Goal: Browse casually

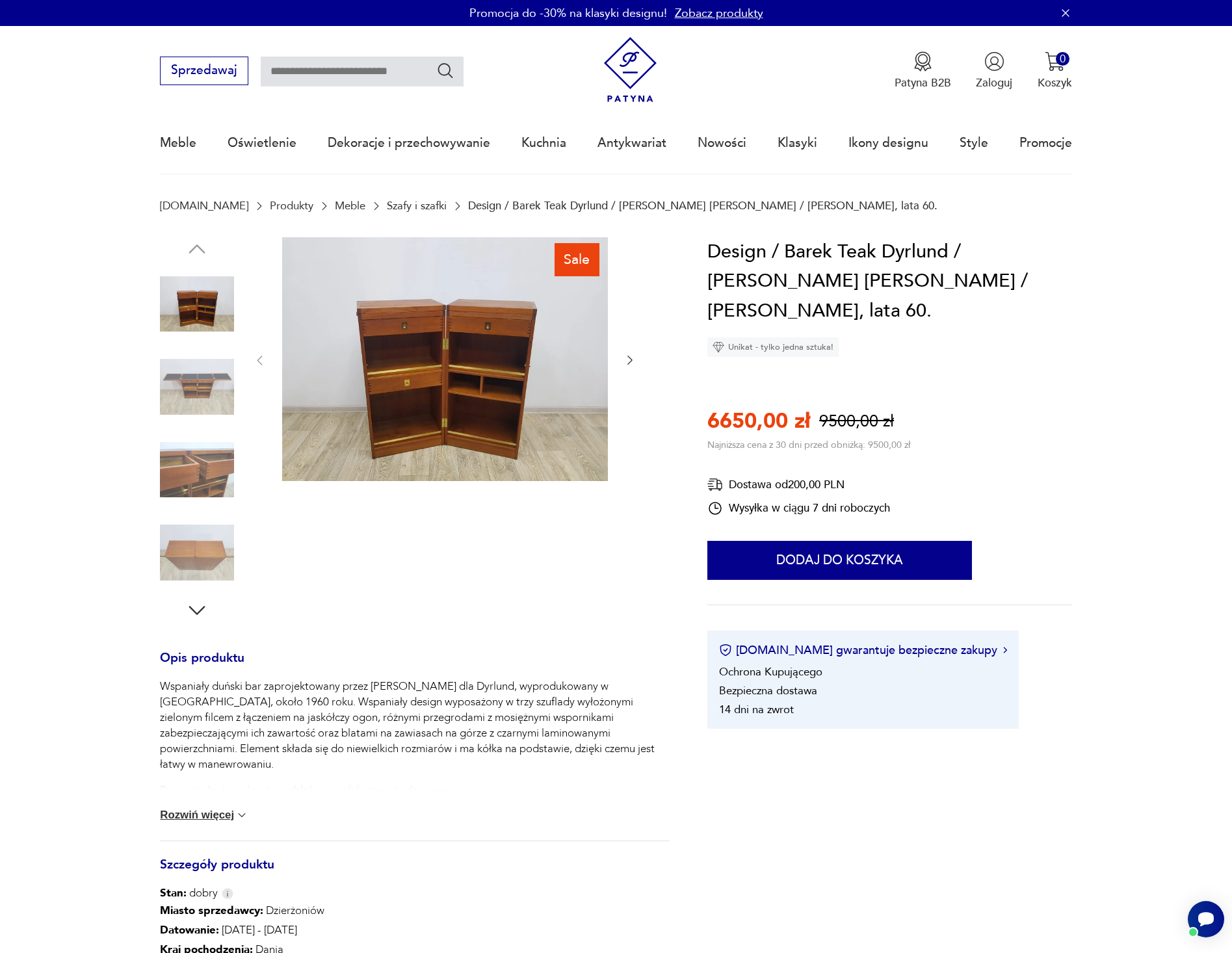
click at [628, 361] on icon "button" at bounding box center [630, 360] width 13 height 13
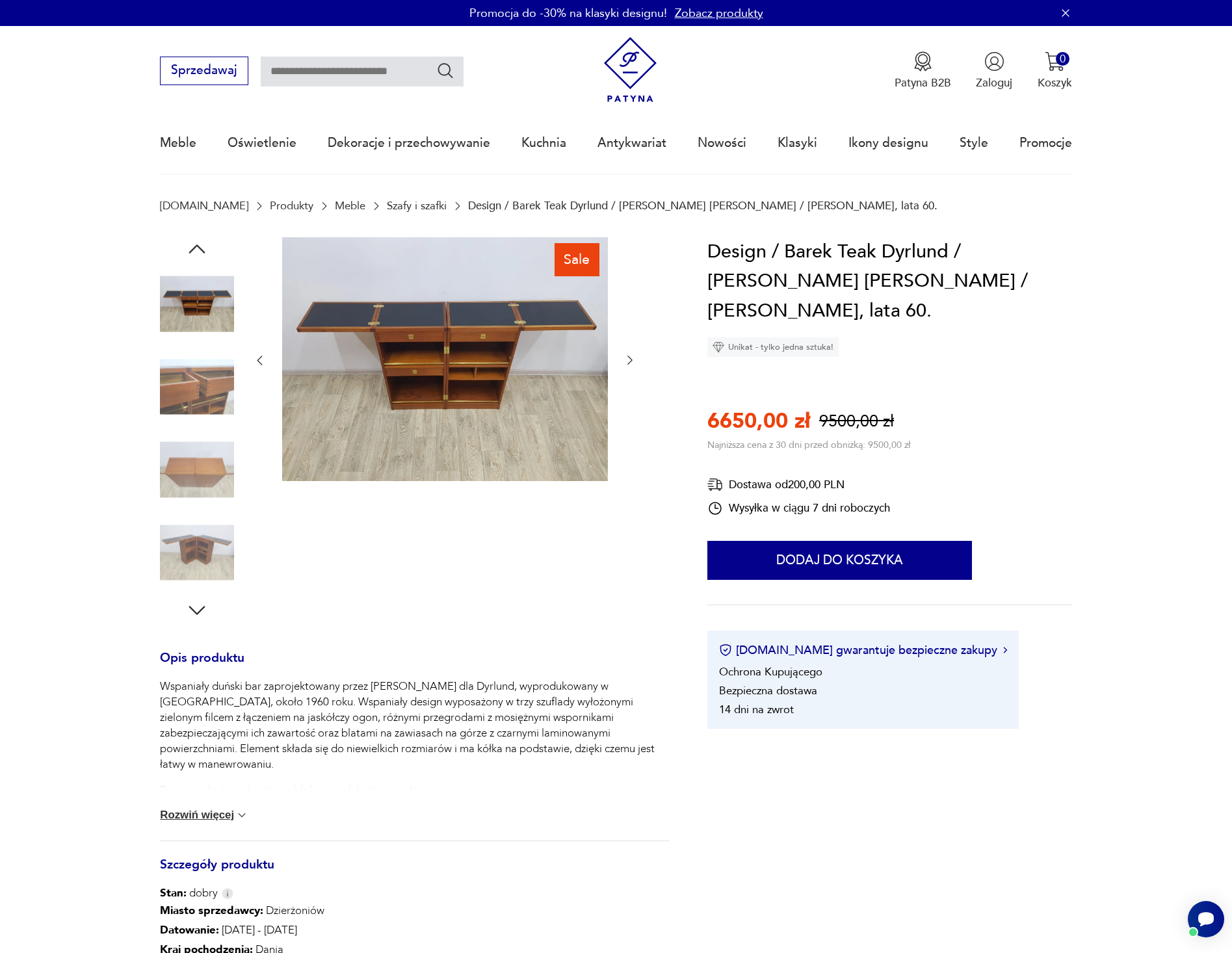
click at [628, 361] on icon "button" at bounding box center [630, 360] width 13 height 13
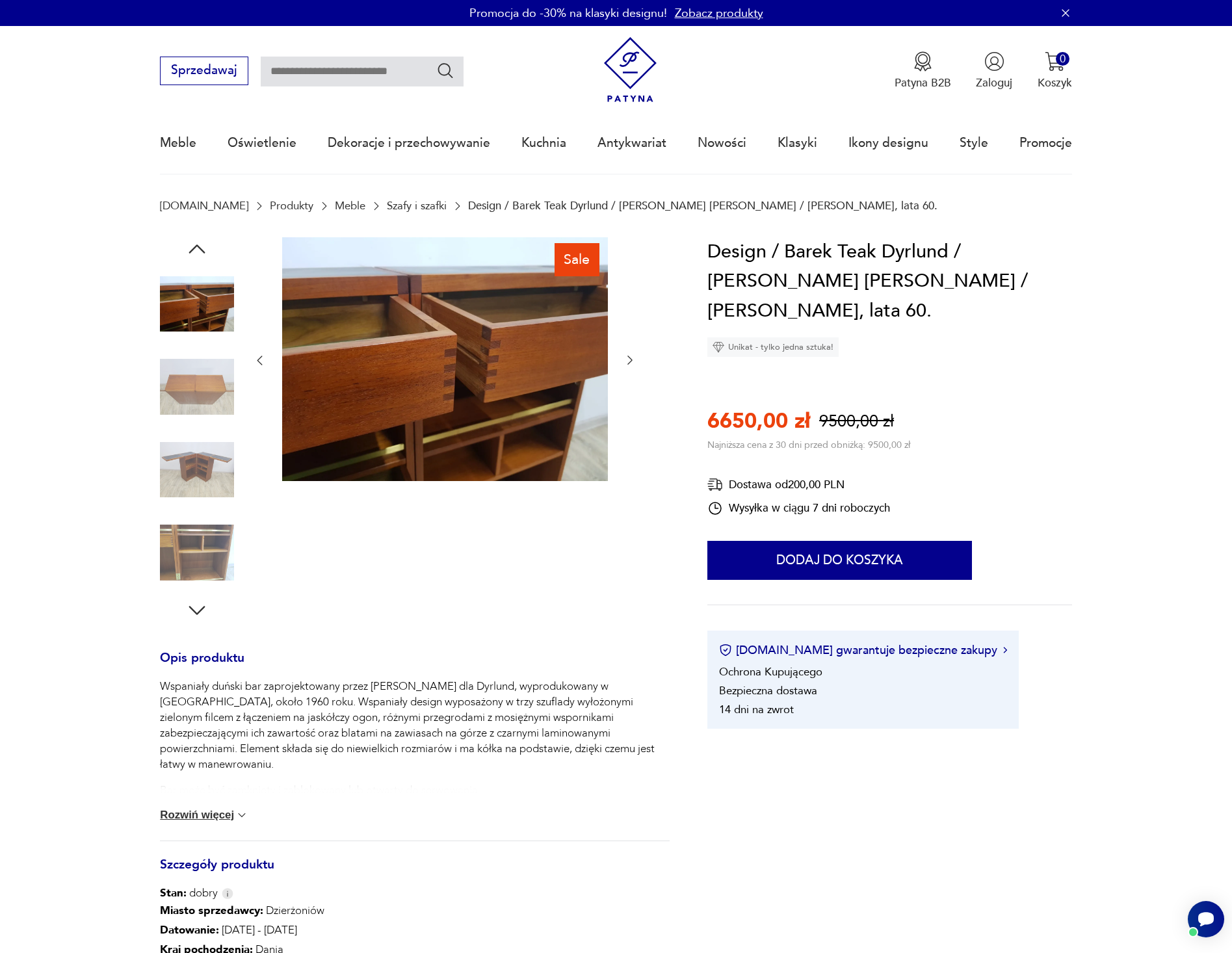
click at [628, 361] on icon "button" at bounding box center [630, 360] width 13 height 13
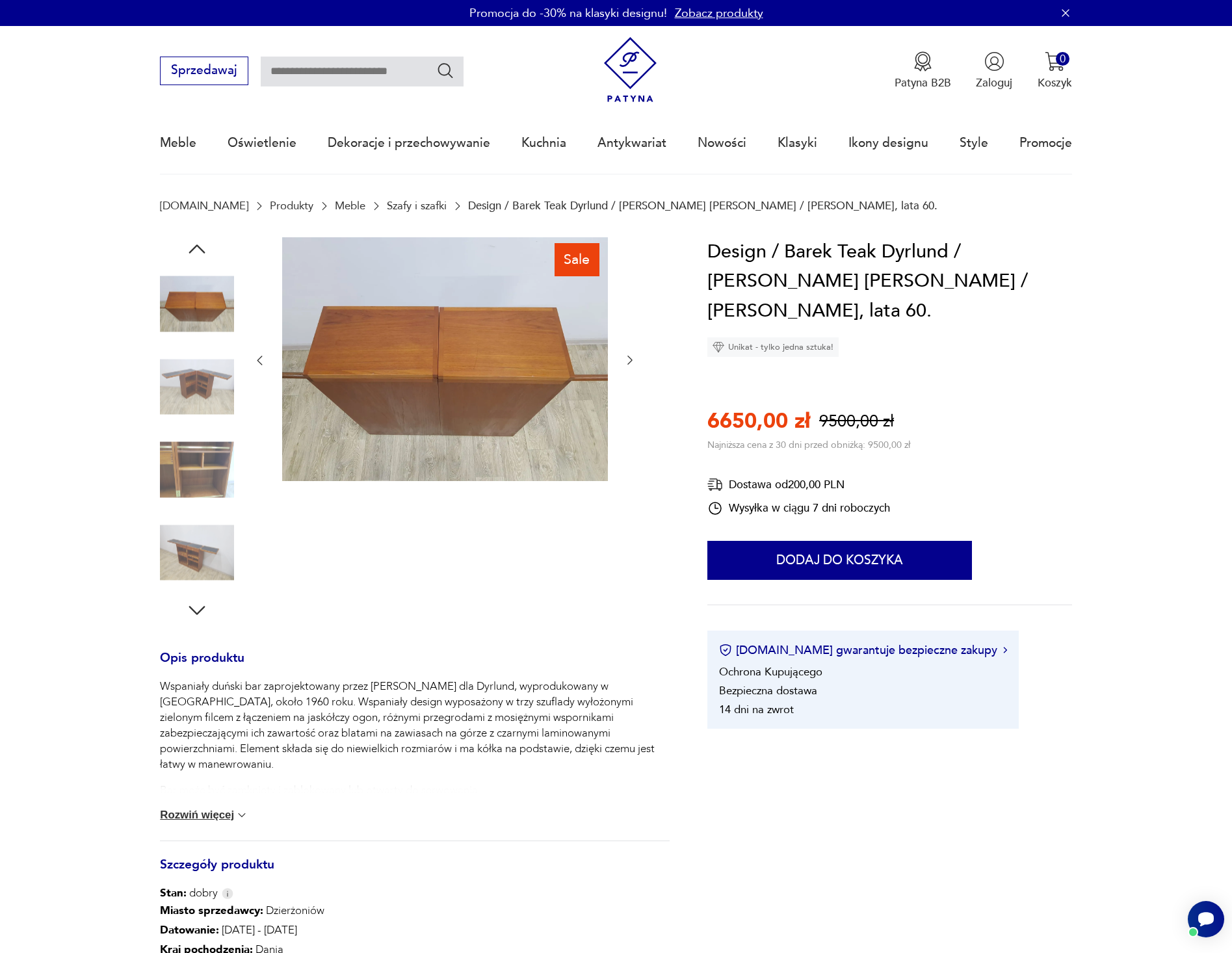
click at [628, 361] on icon "button" at bounding box center [630, 360] width 13 height 13
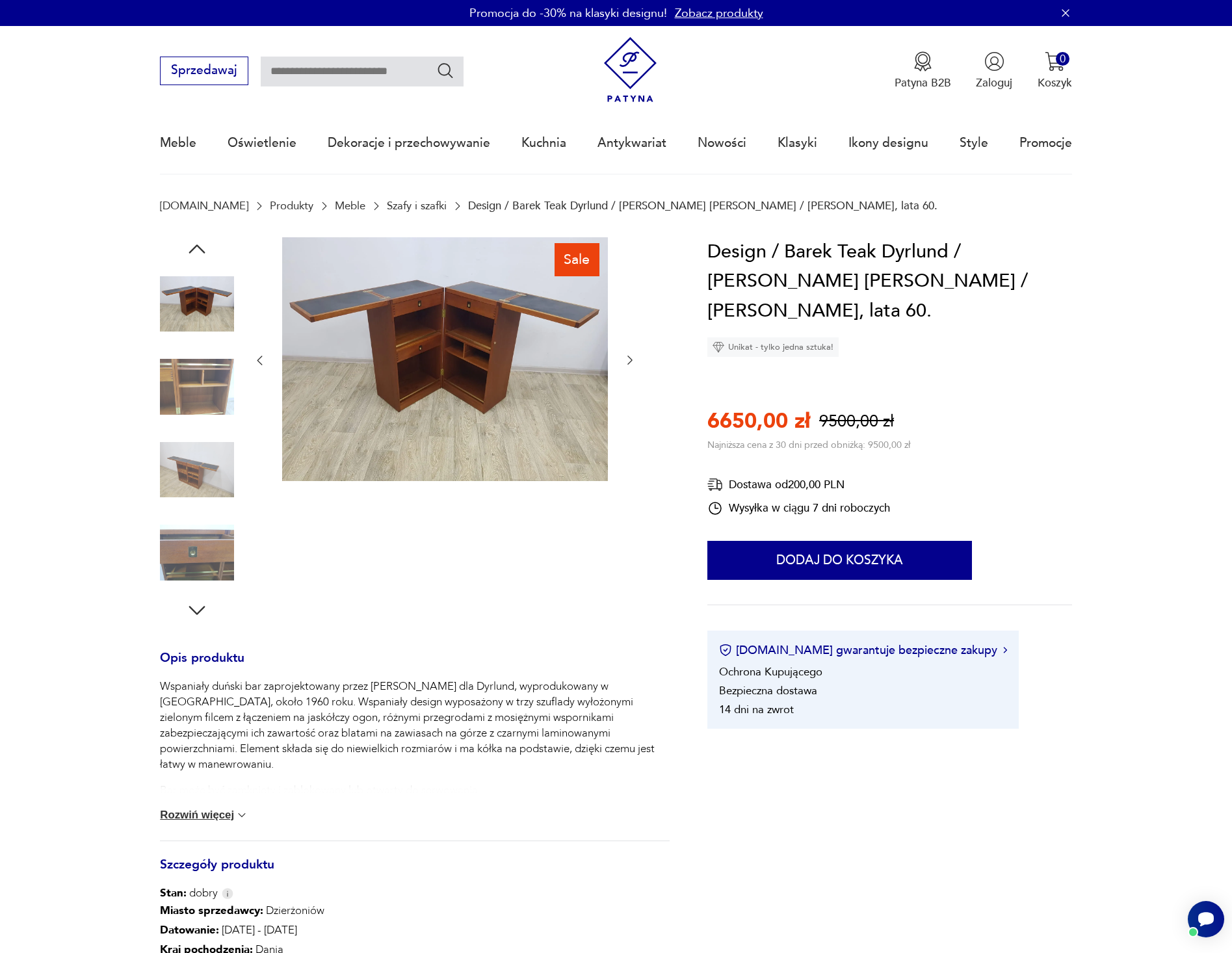
click at [628, 361] on icon "button" at bounding box center [630, 360] width 13 height 13
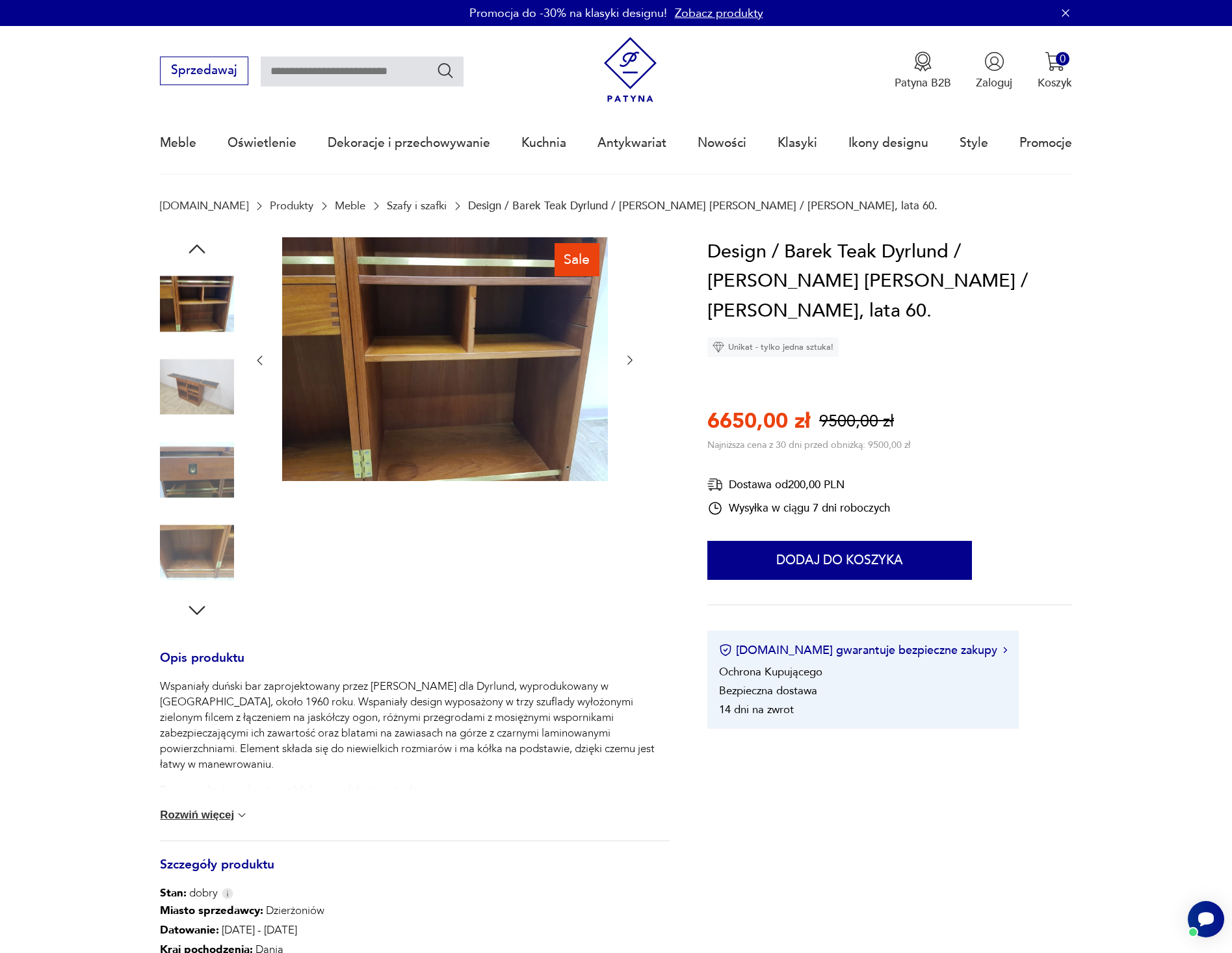
click at [628, 361] on icon "button" at bounding box center [630, 360] width 13 height 13
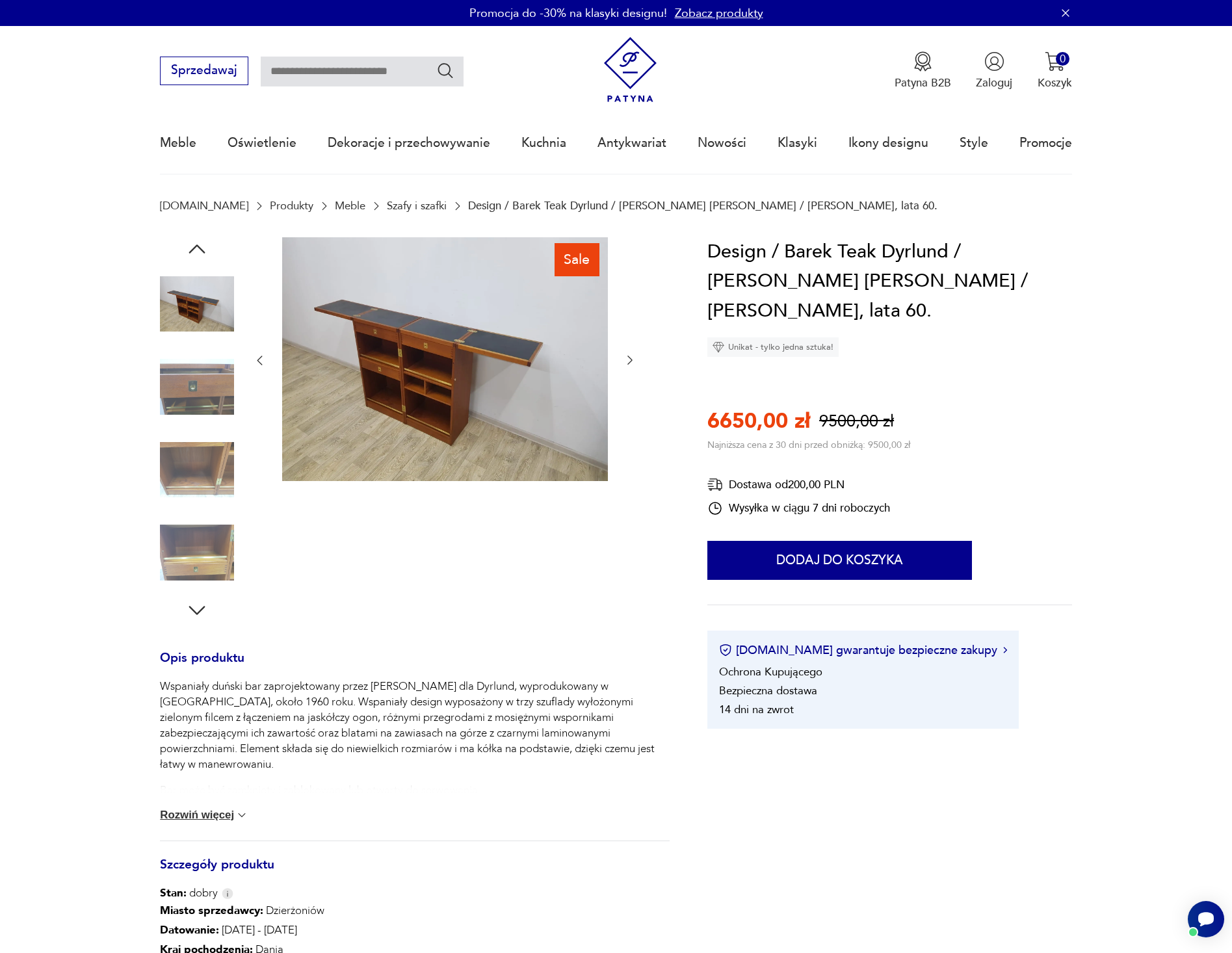
click at [628, 361] on icon "button" at bounding box center [630, 360] width 13 height 13
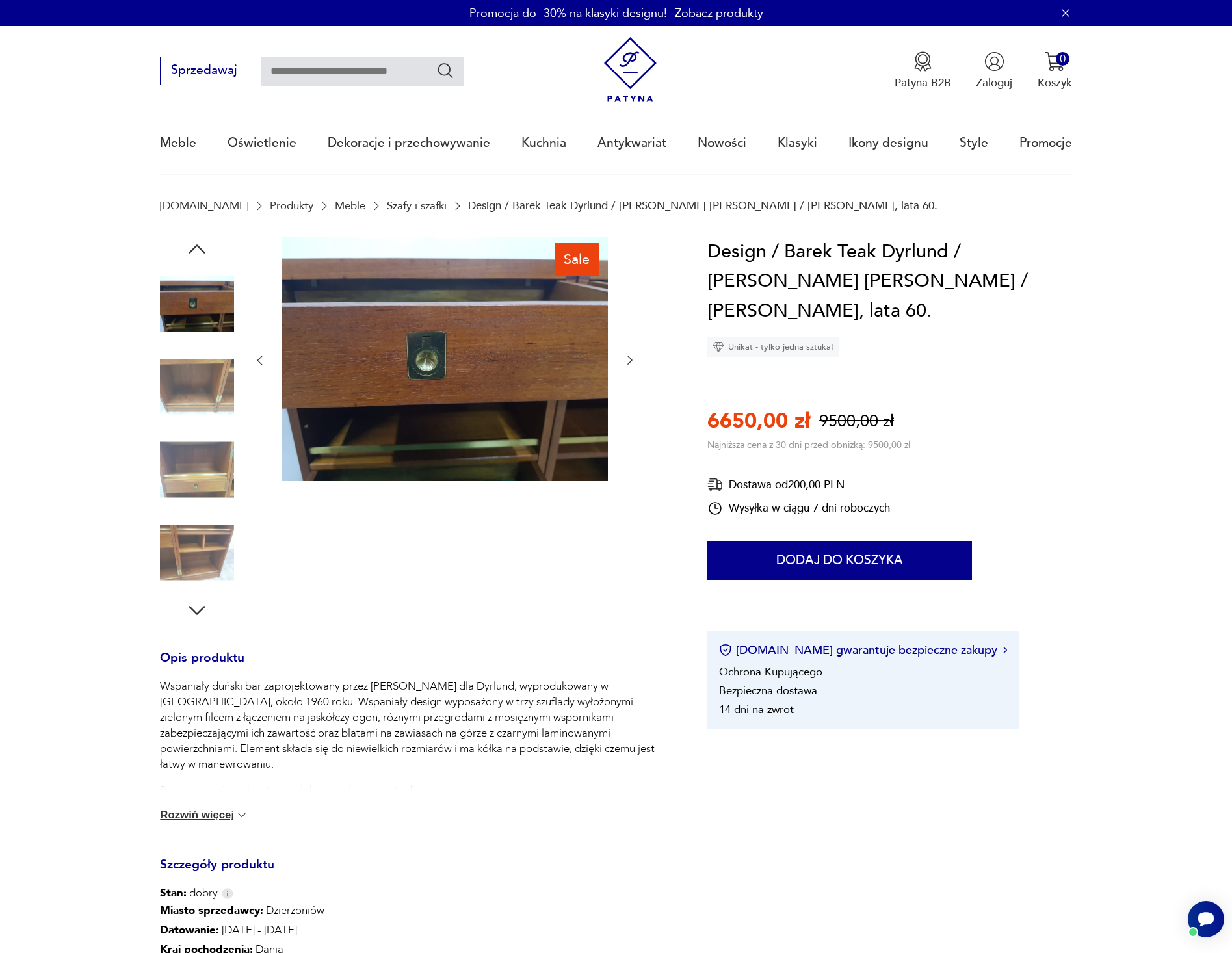
click at [628, 361] on icon "button" at bounding box center [630, 360] width 13 height 13
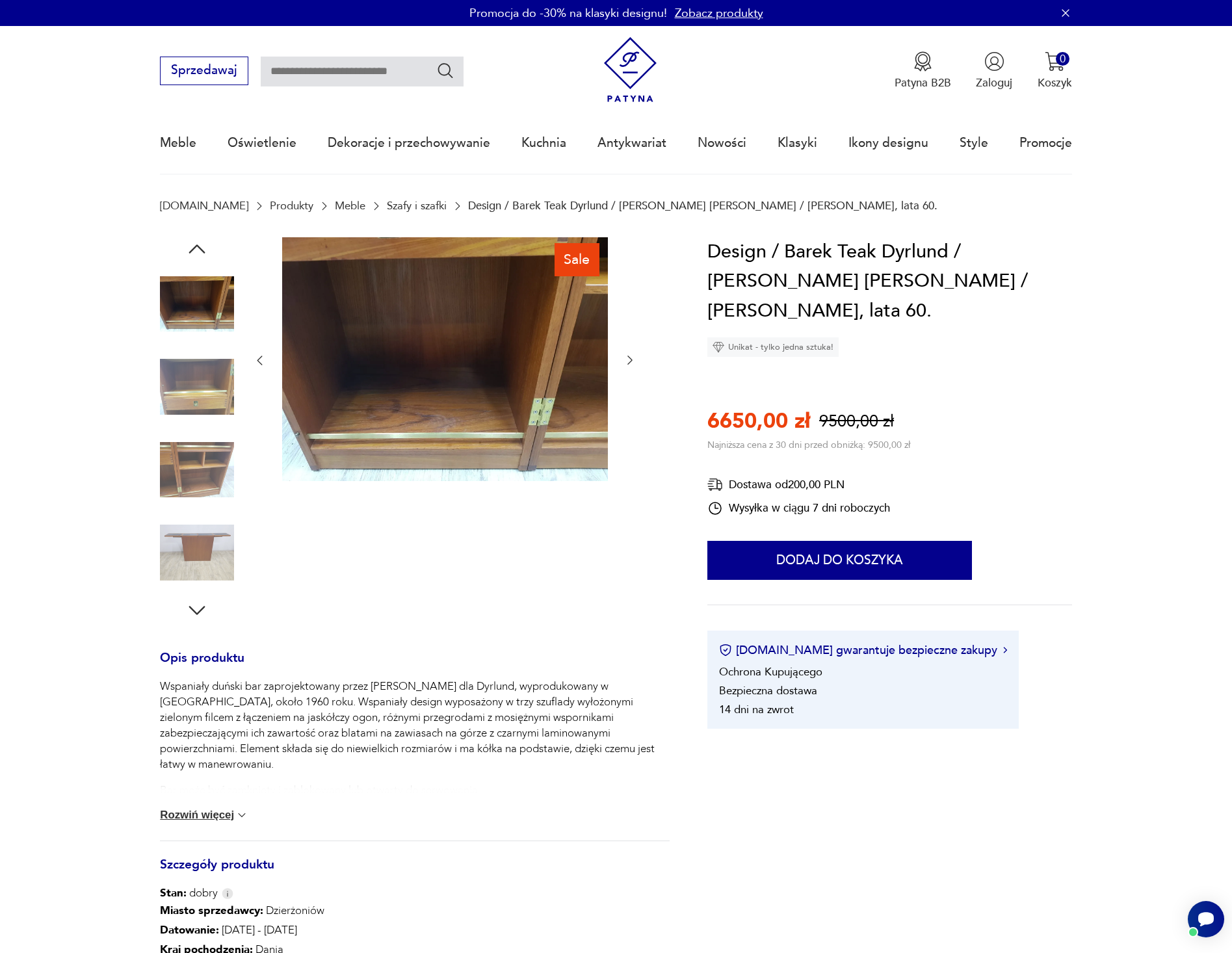
click at [628, 361] on icon "button" at bounding box center [630, 360] width 13 height 13
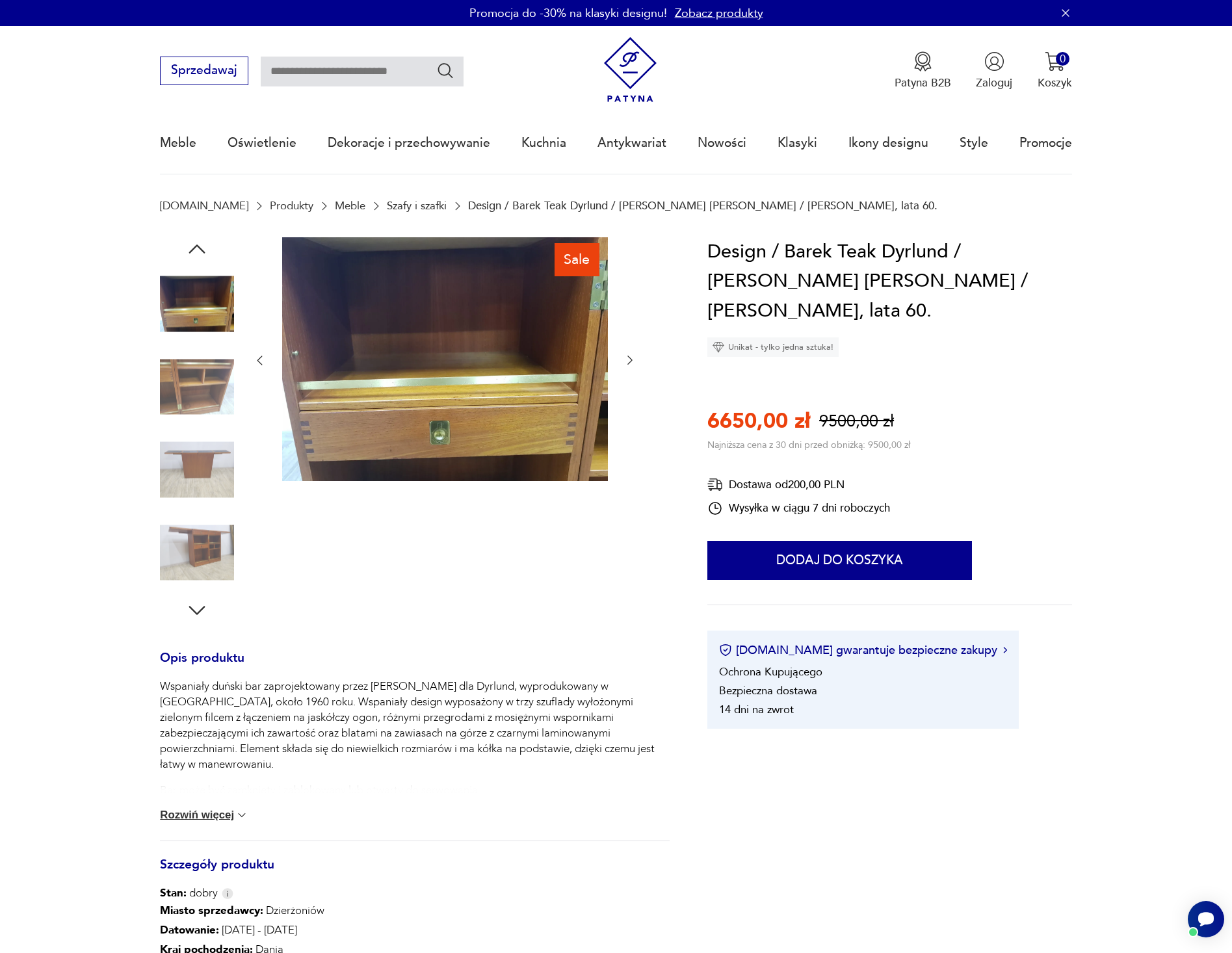
click at [628, 361] on icon "button" at bounding box center [630, 360] width 13 height 13
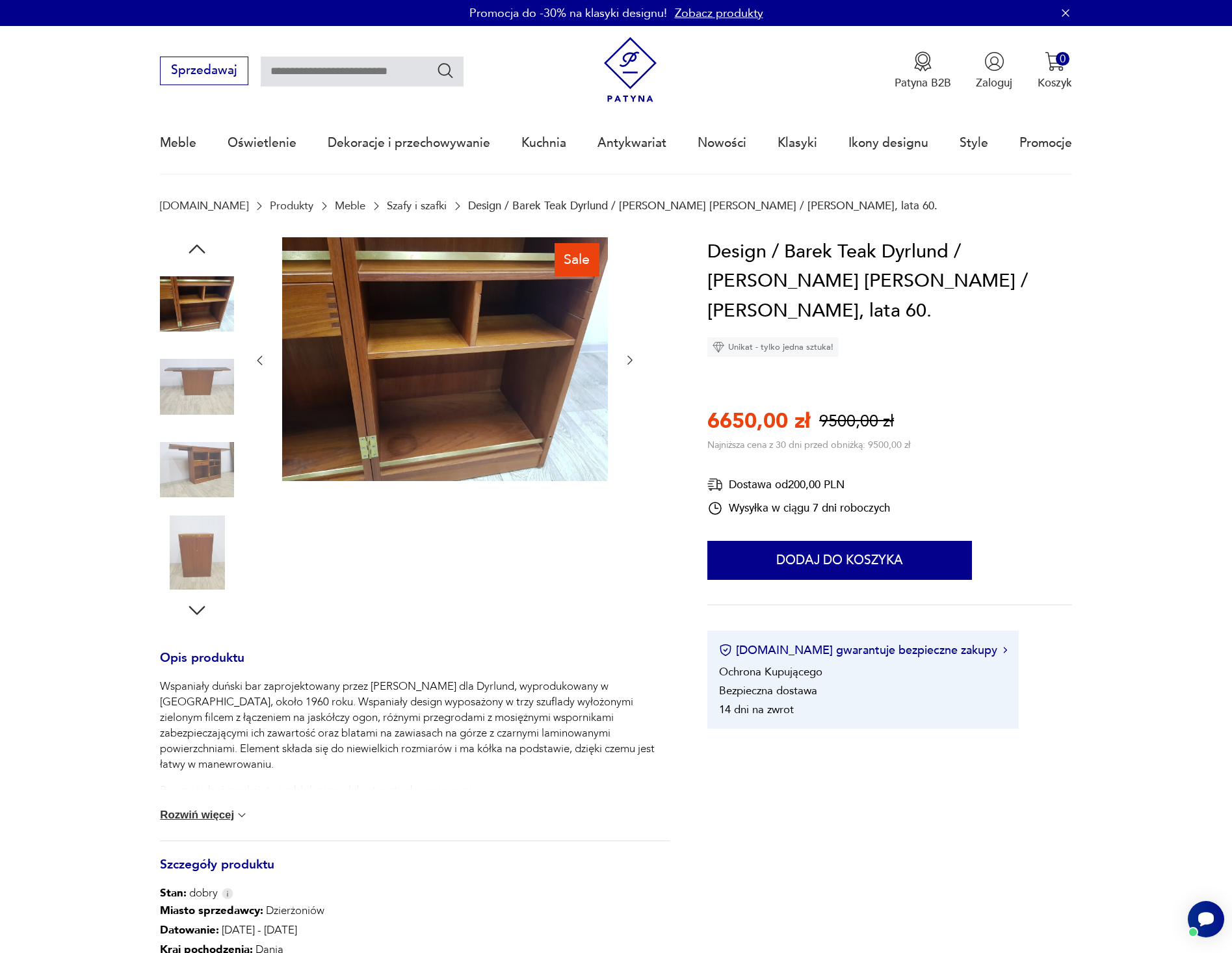
click at [628, 361] on icon "button" at bounding box center [630, 360] width 13 height 13
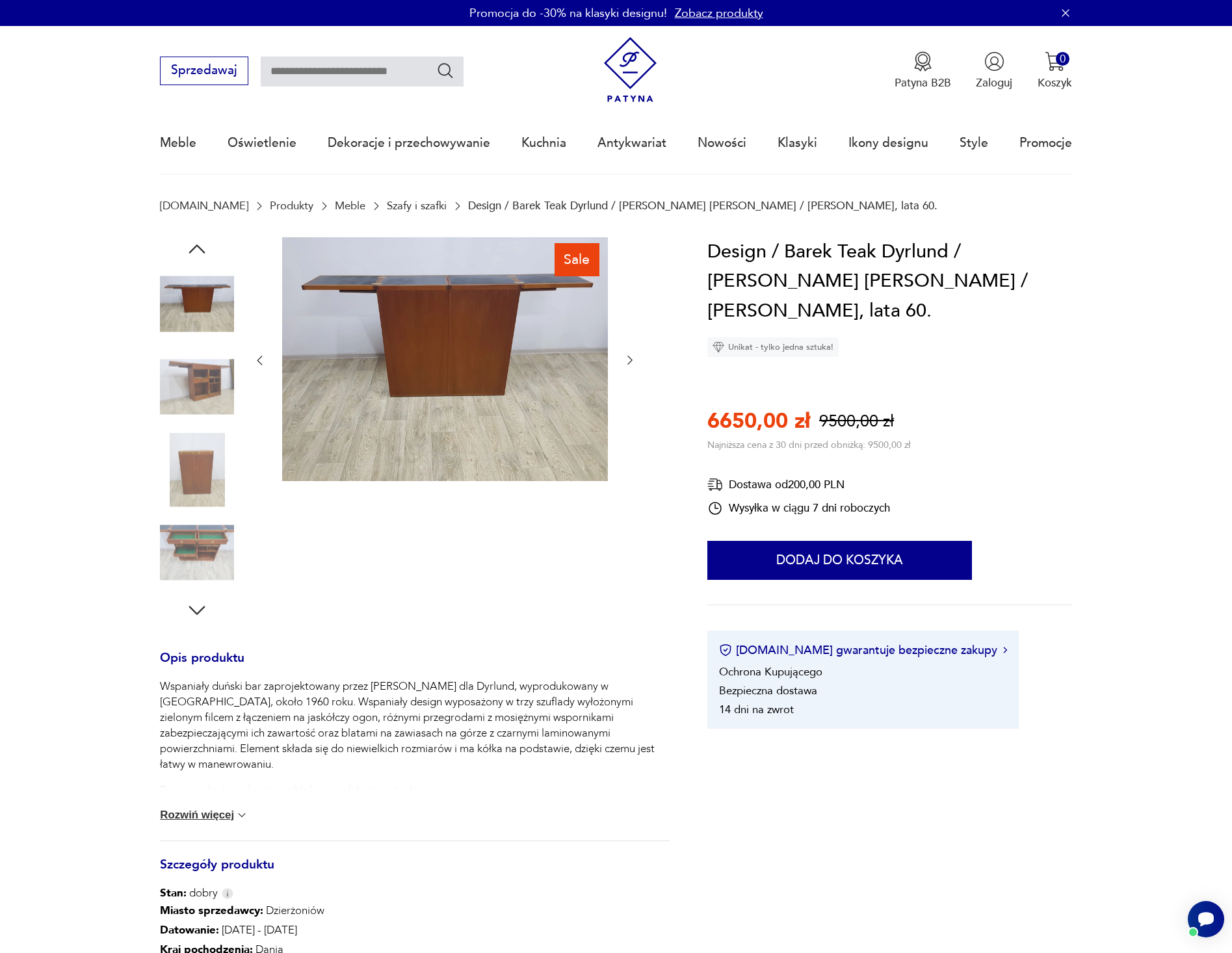
click at [628, 361] on icon "button" at bounding box center [630, 360] width 13 height 13
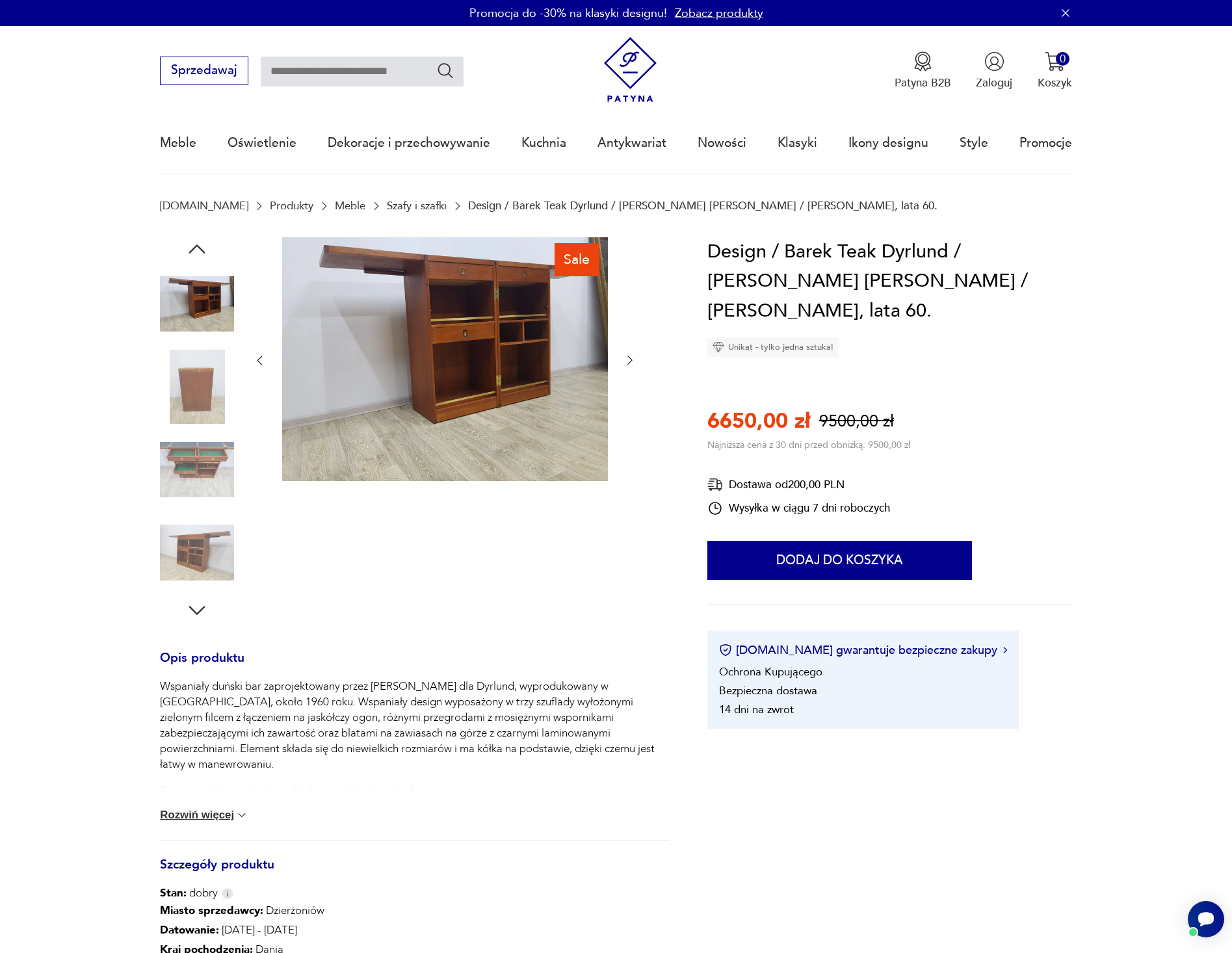
click at [628, 361] on icon "button" at bounding box center [630, 360] width 13 height 13
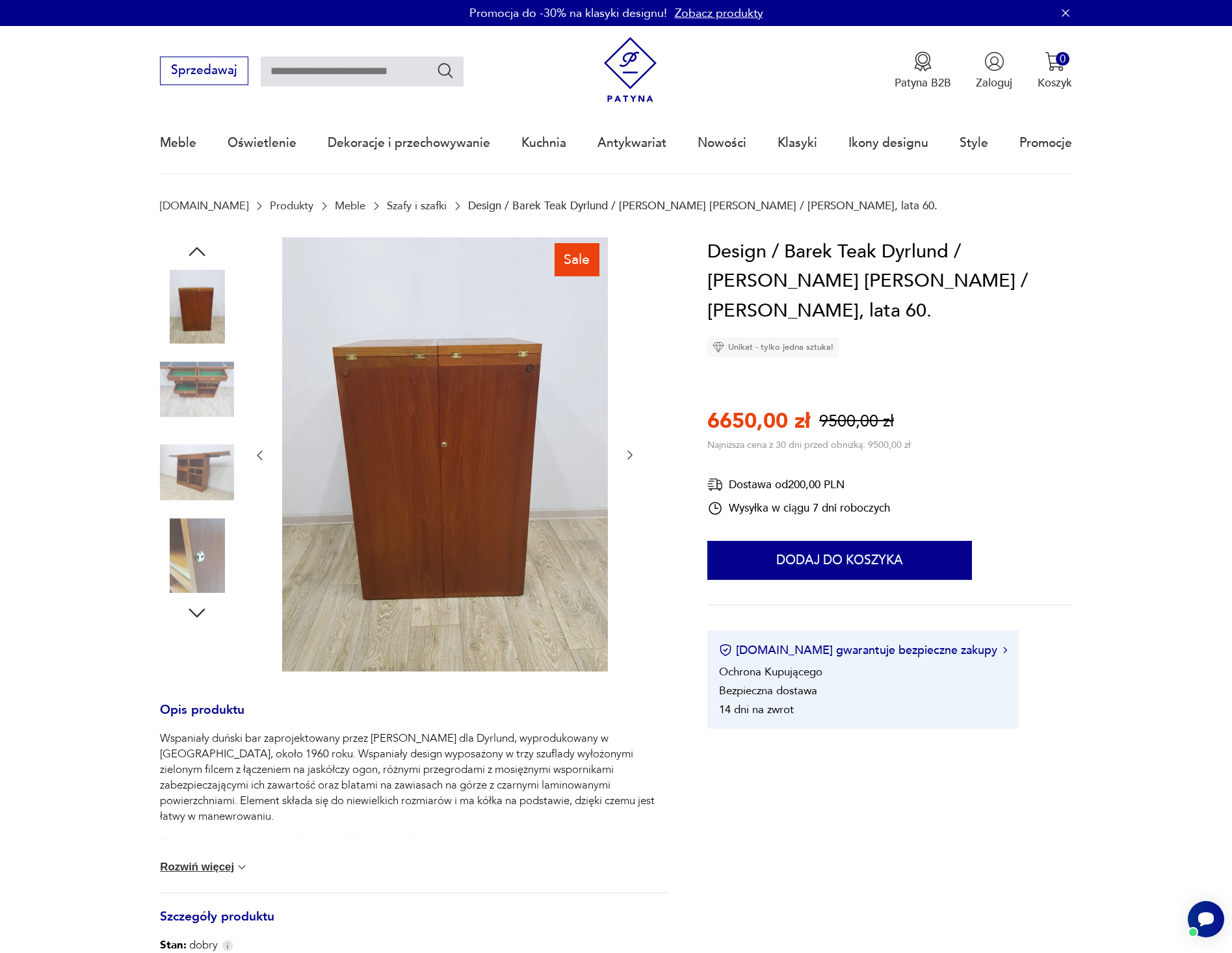
click at [628, 361] on div at bounding box center [445, 455] width 384 height 437
